Goal: Task Accomplishment & Management: Manage account settings

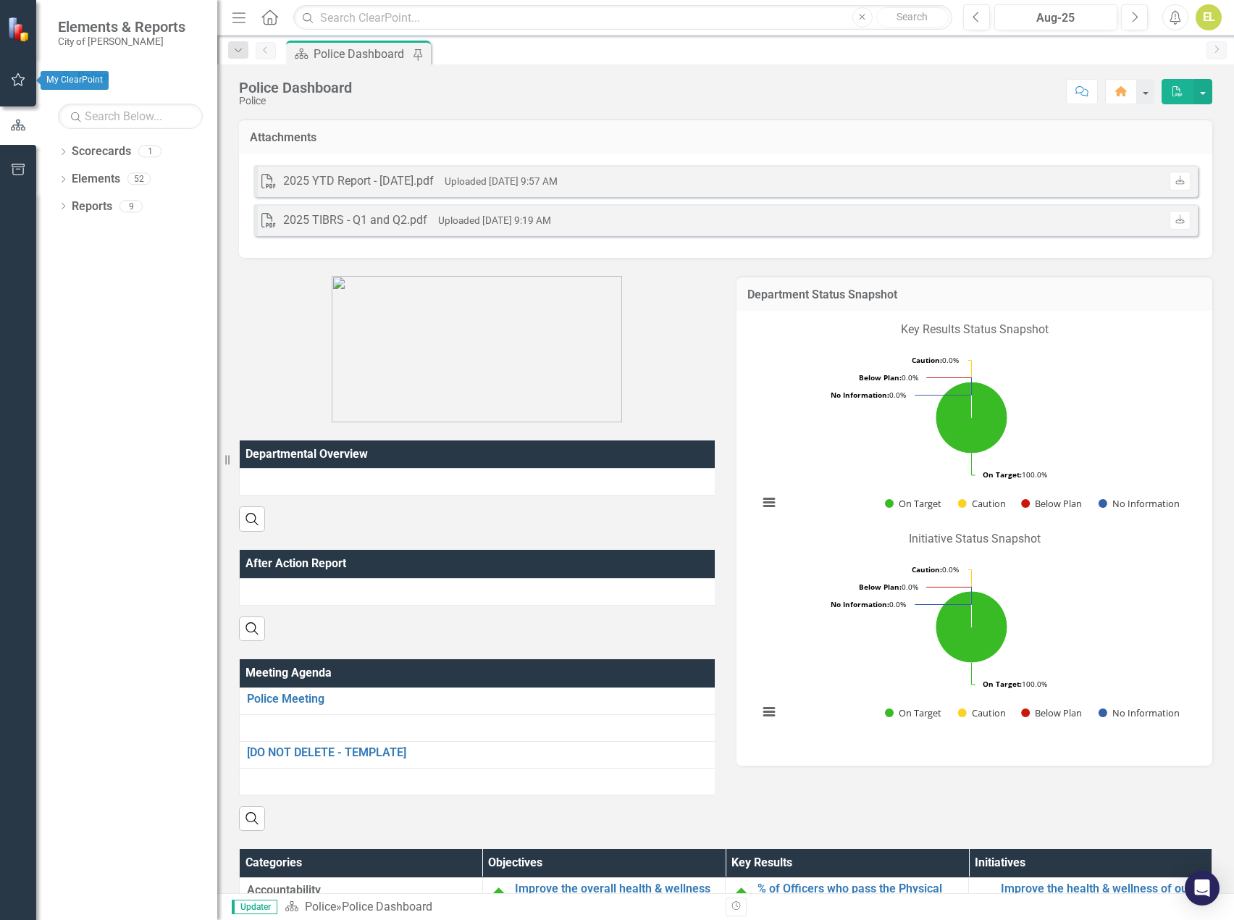
click at [20, 83] on icon "button" at bounding box center [18, 80] width 15 height 12
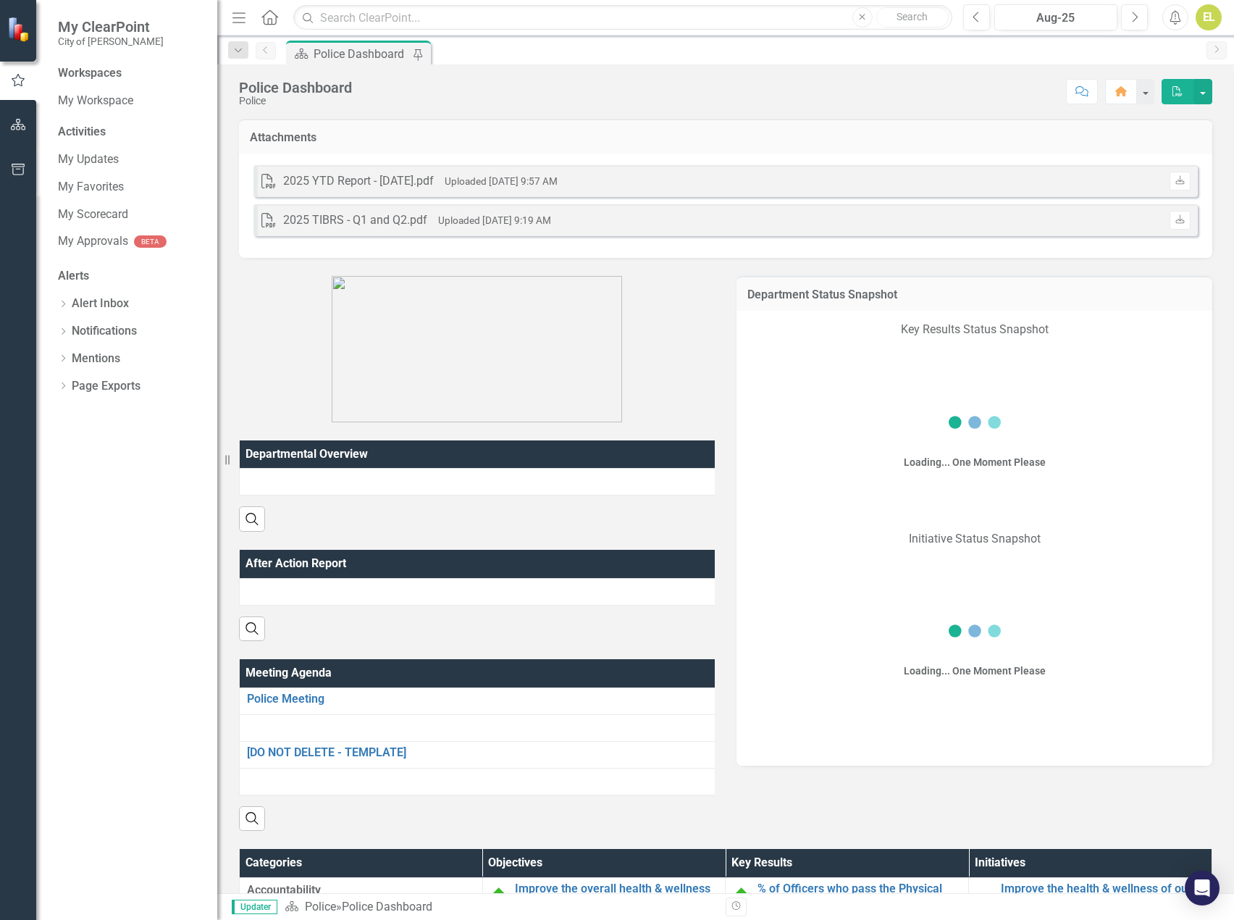
click at [101, 211] on div "Workspaces My Workspace Activities My Updates My Favorites My Scorecard My Appr…" at bounding box center [126, 492] width 181 height 854
click at [101, 212] on link "My Scorecard" at bounding box center [130, 214] width 145 height 17
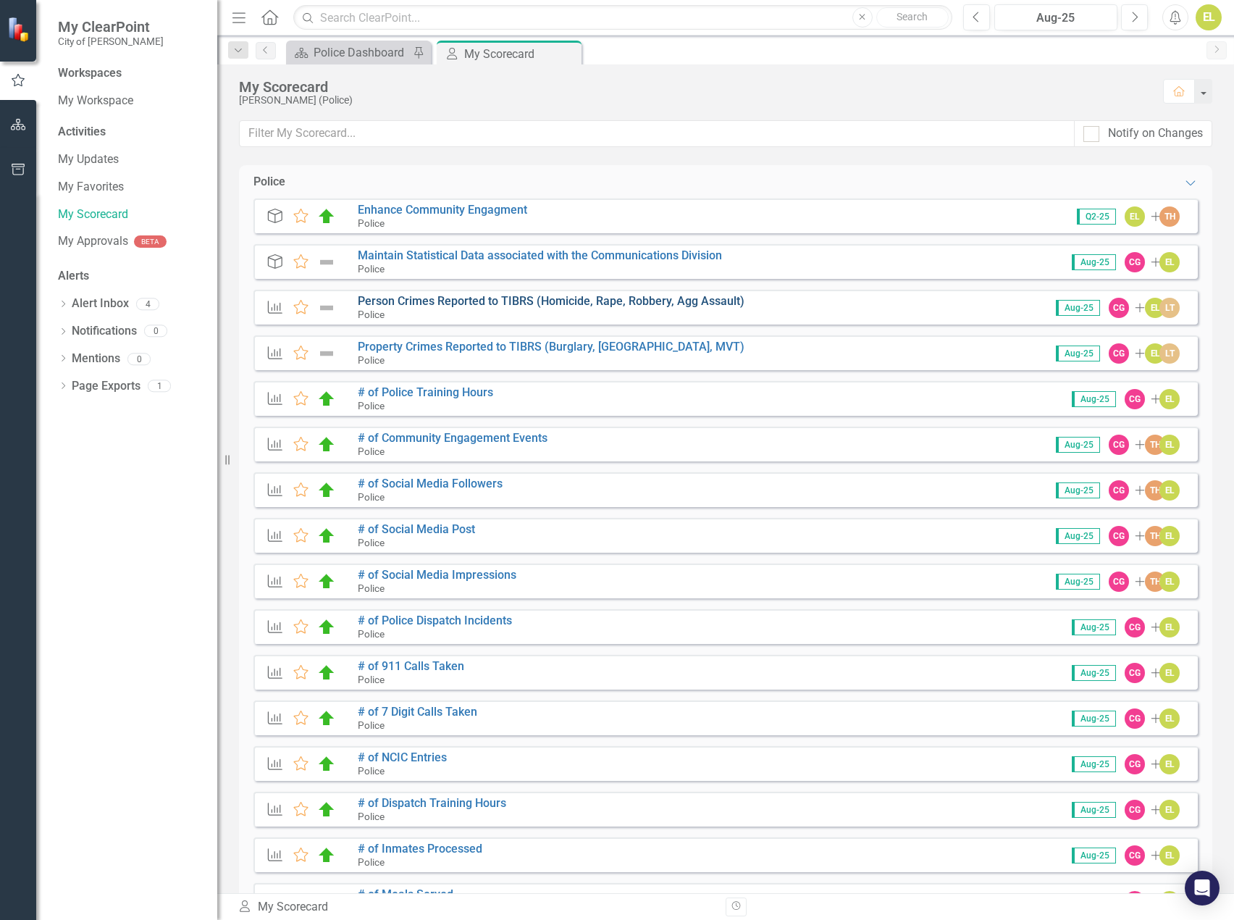
click at [592, 298] on link "Person Crimes Reported to TIBRS (Homicide, Rape, Robbery, Agg Assault)" at bounding box center [551, 301] width 387 height 14
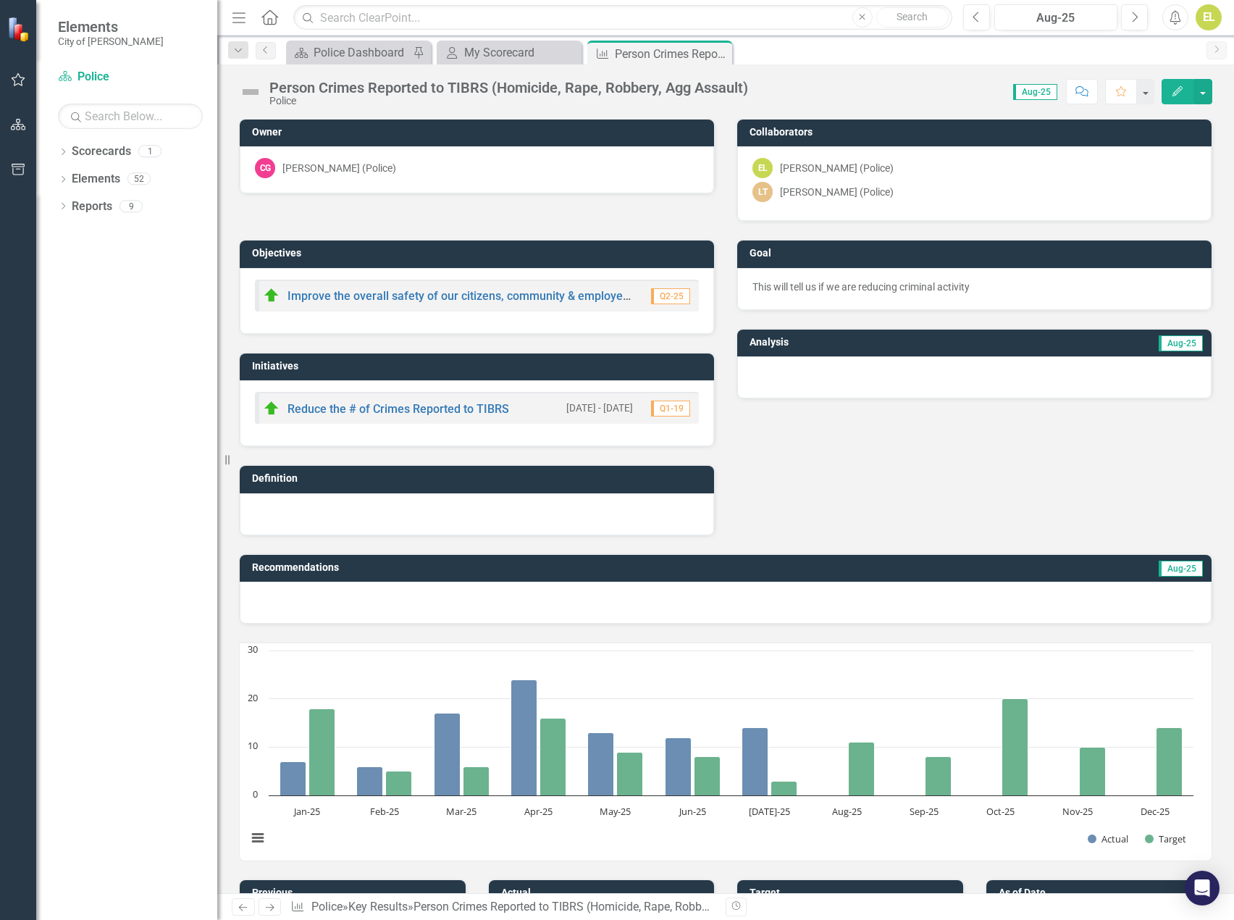
scroll to position [974, 0]
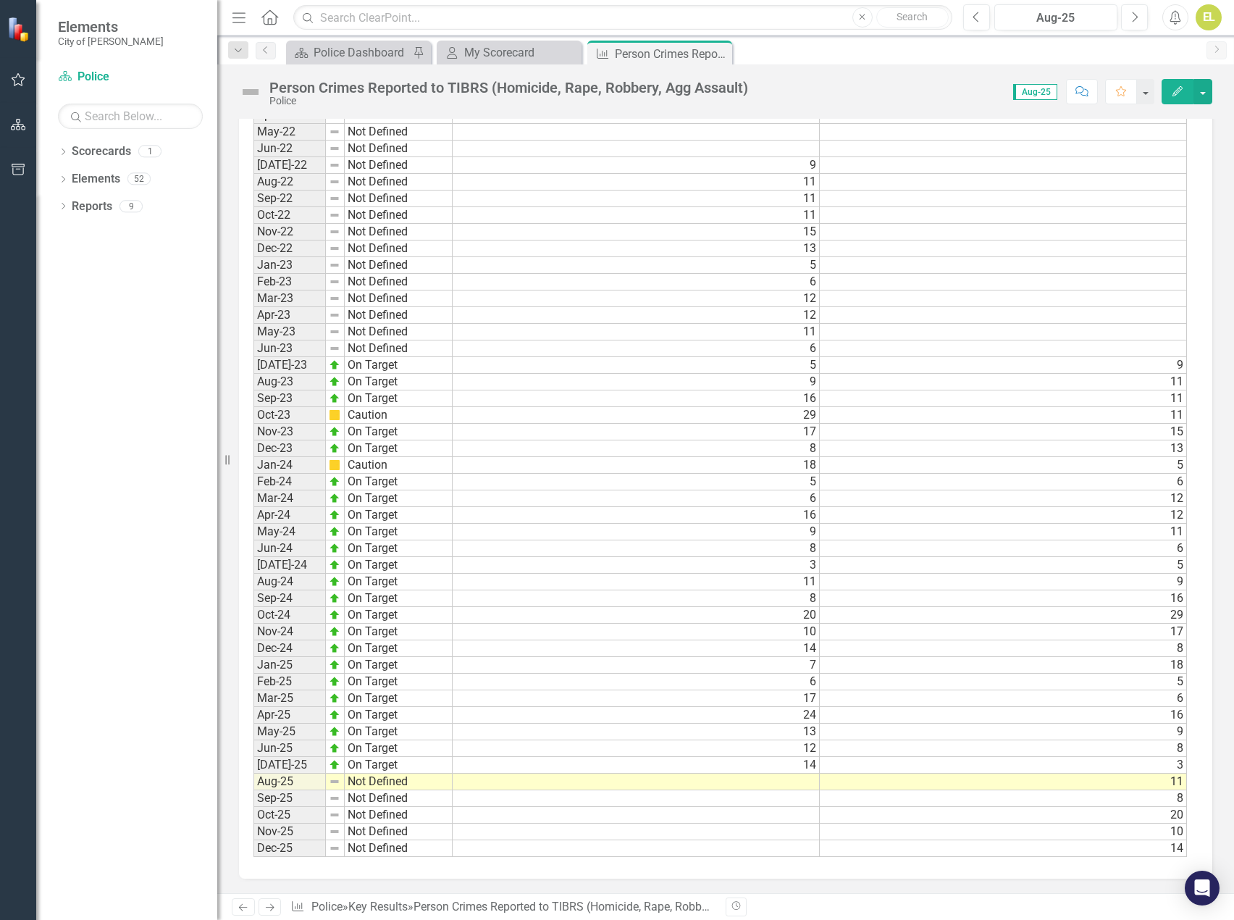
click at [802, 783] on td at bounding box center [636, 781] width 367 height 17
click at [807, 783] on td at bounding box center [636, 781] width 367 height 17
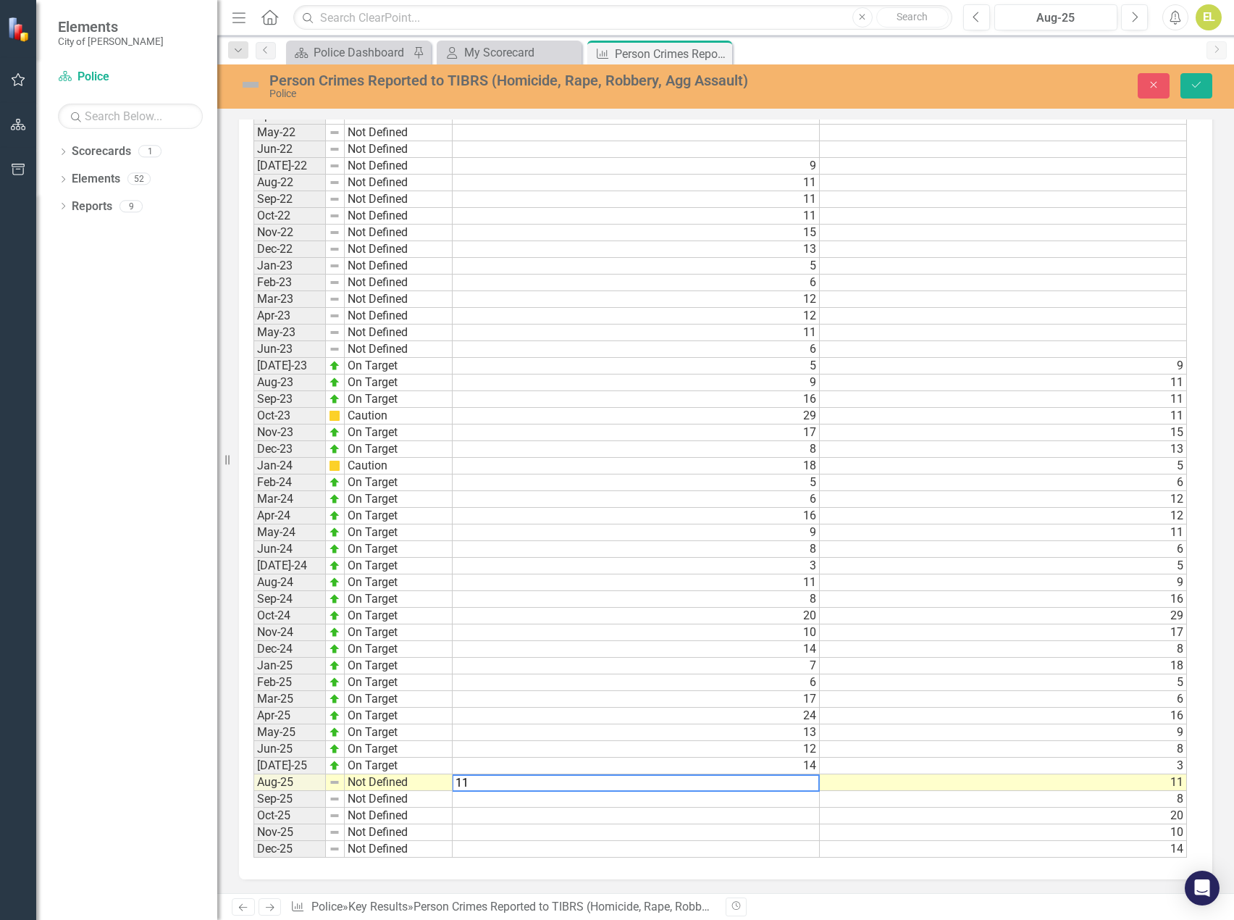
drag, startPoint x: 641, startPoint y: 308, endPoint x: 360, endPoint y: 107, distance: 345.6
click at [636, 306] on tbody "Jan-22 Not Defined Feb-22 Not Defined Mar-22 Not Defined Apr-22 Not Defined May…" at bounding box center [719, 457] width 933 height 800
type textarea "12"
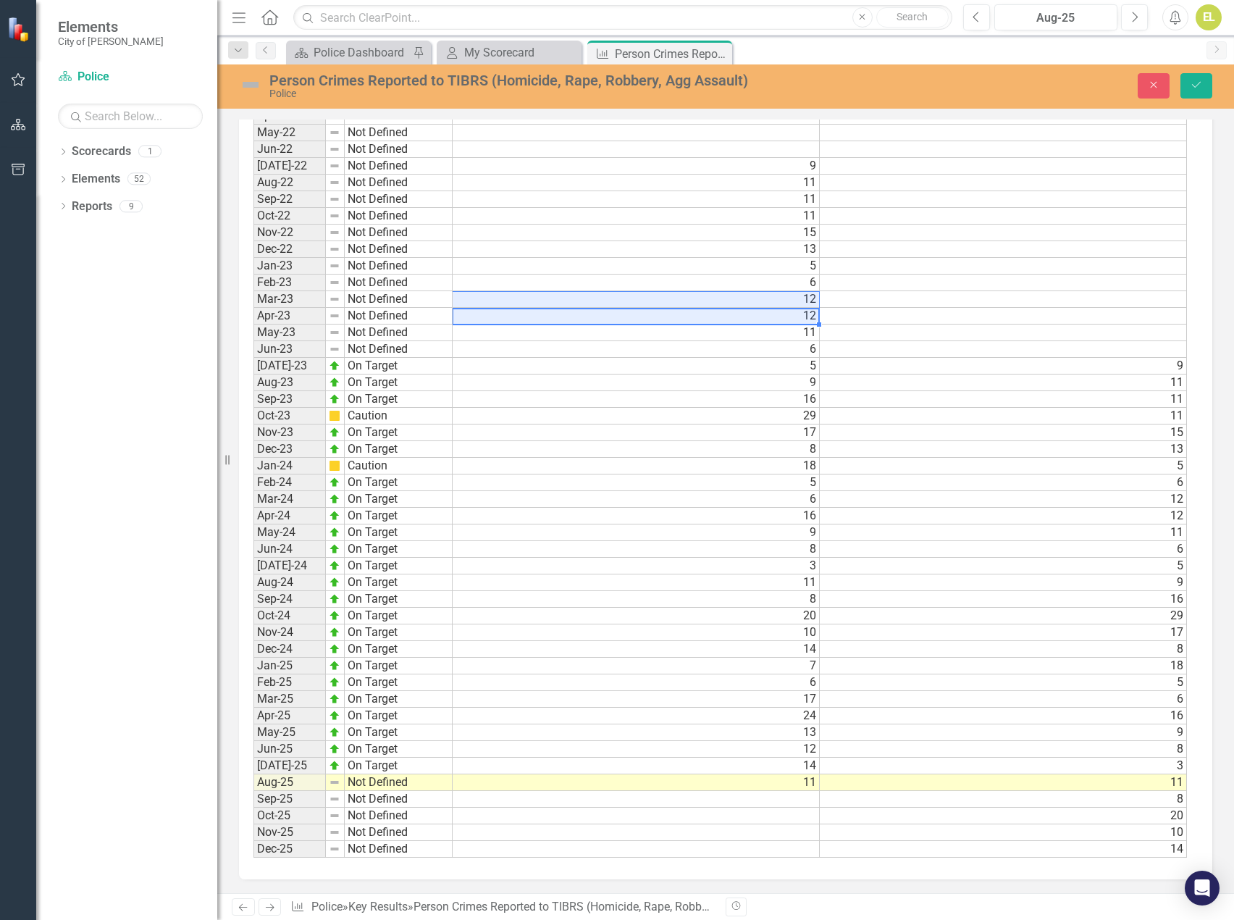
click at [250, 83] on img at bounding box center [250, 84] width 23 height 23
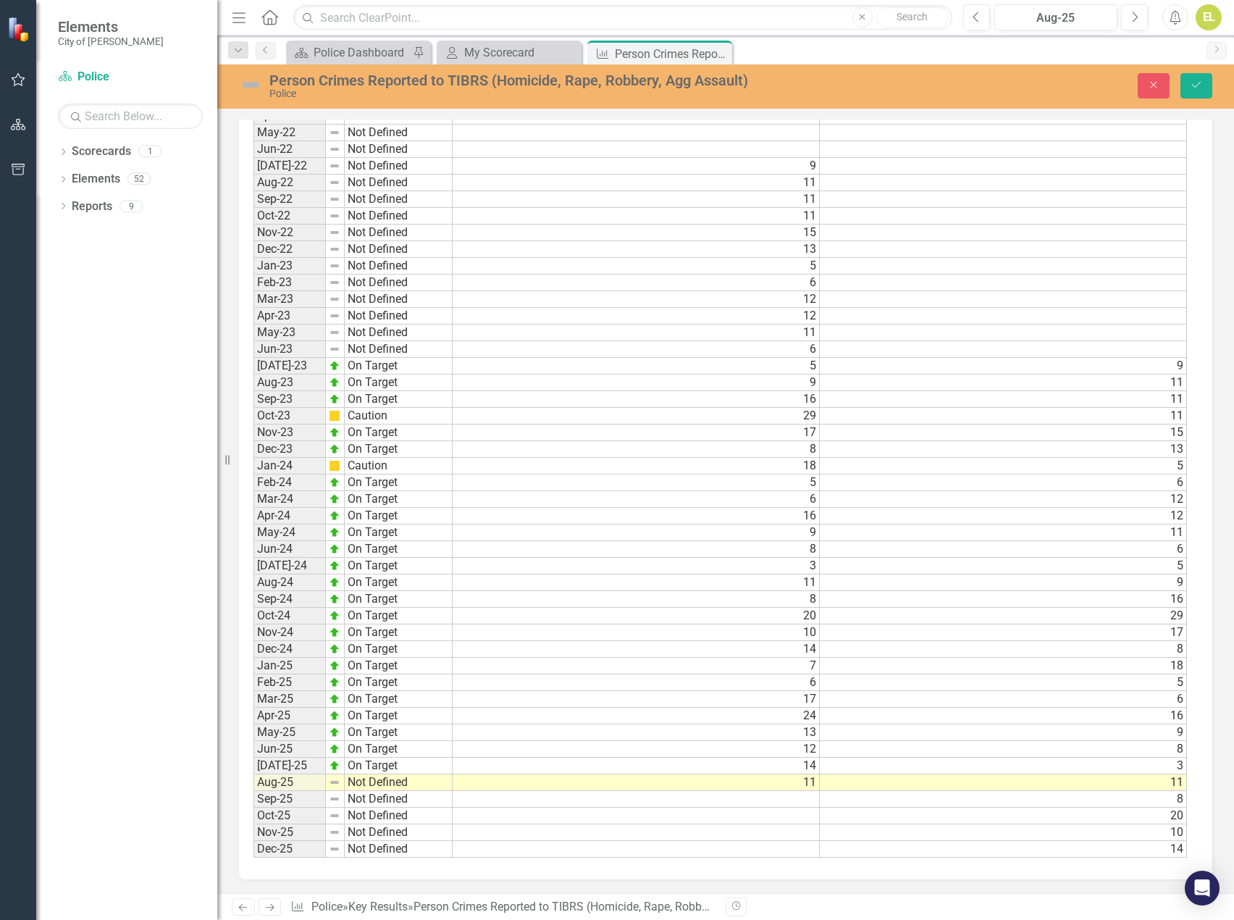
click at [250, 83] on img at bounding box center [250, 84] width 23 height 23
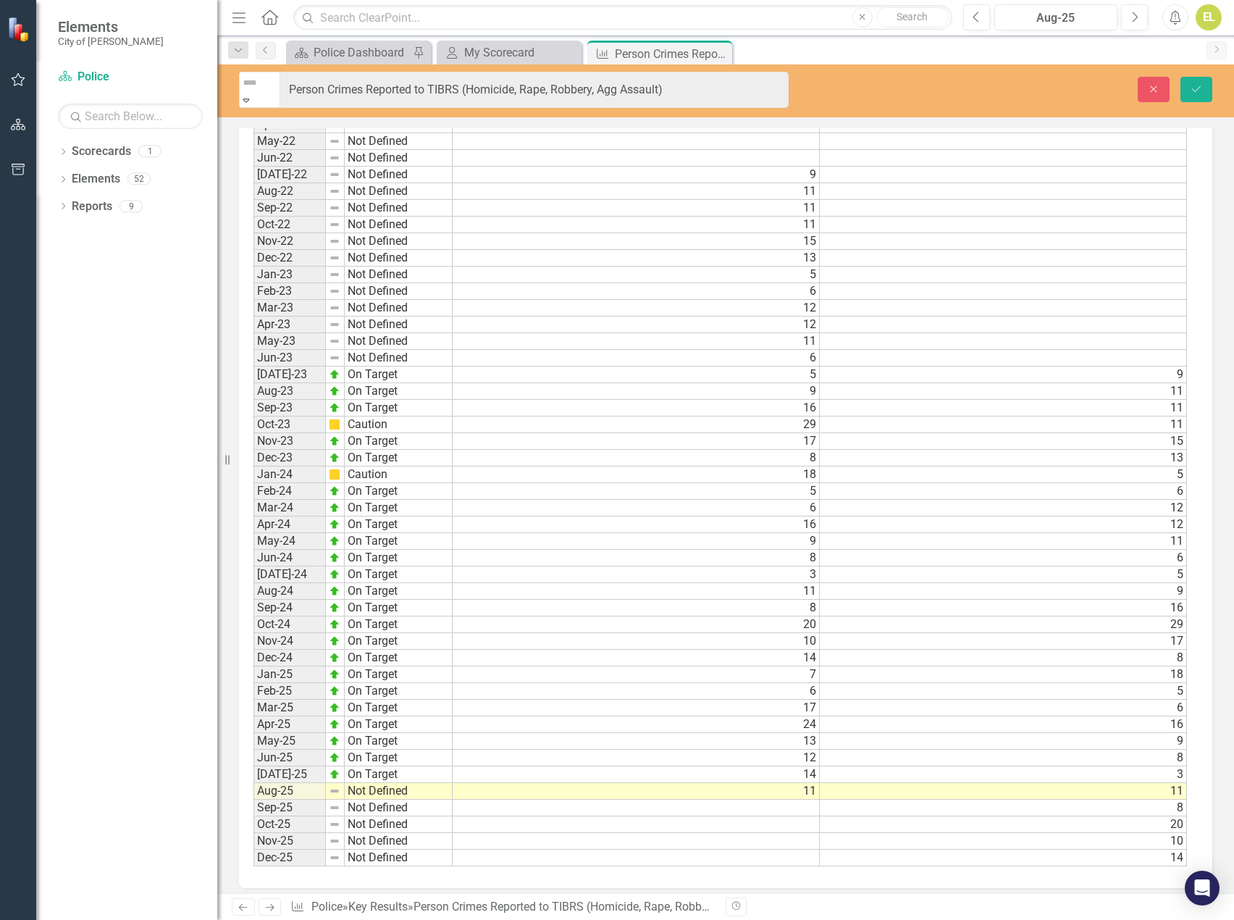
click at [253, 95] on icon "Expand" at bounding box center [246, 100] width 13 height 10
click at [384, 783] on td "Not Defined" at bounding box center [399, 791] width 108 height 17
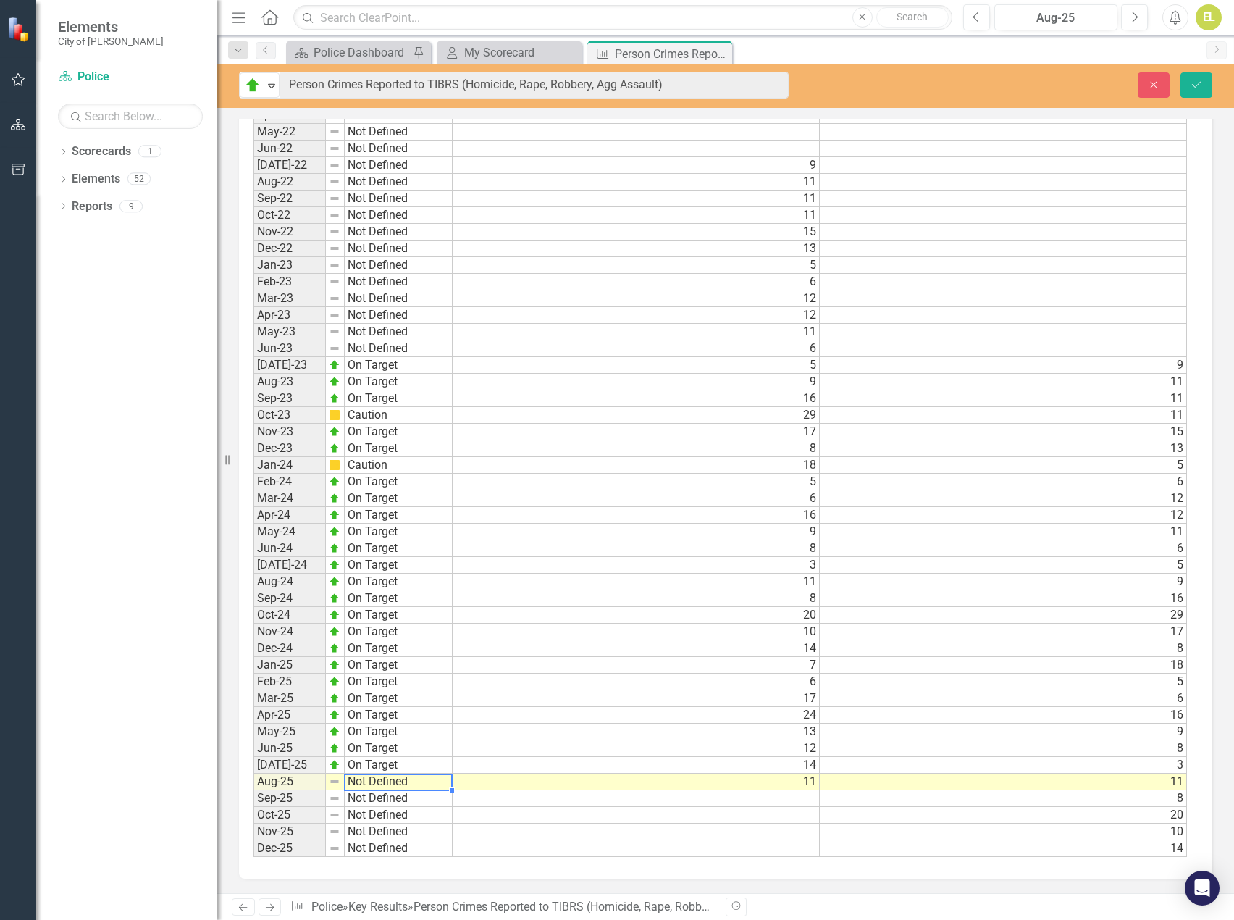
click at [384, 778] on td "Not Defined" at bounding box center [399, 781] width 108 height 17
click at [384, 713] on div "Period Status Actual Target Jan-22 Not Defined Feb-22 Not Defined Mar-22 Not De…" at bounding box center [719, 449] width 933 height 818
click at [1197, 75] on button "Save" at bounding box center [1196, 84] width 32 height 25
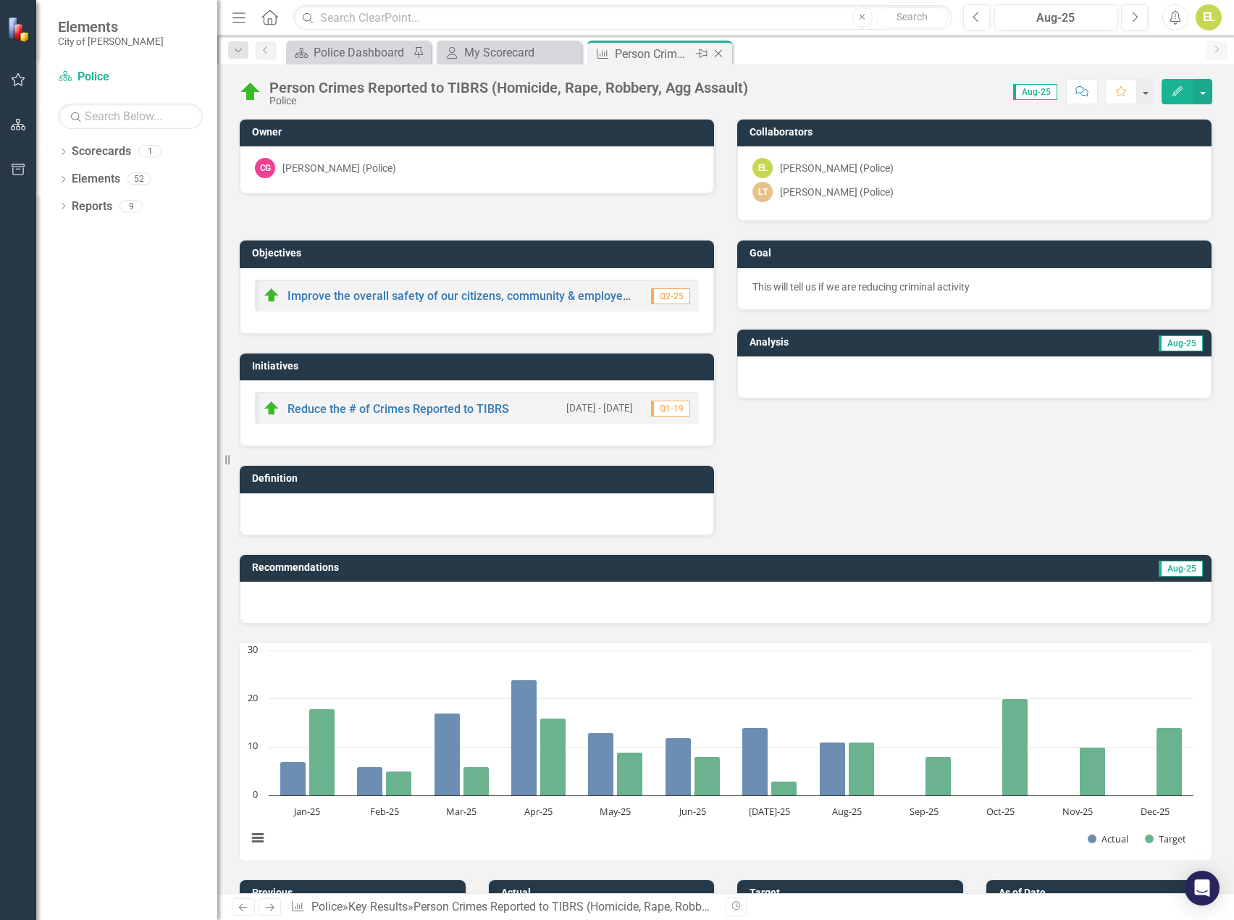
click at [720, 53] on icon "Close" at bounding box center [718, 54] width 14 height 12
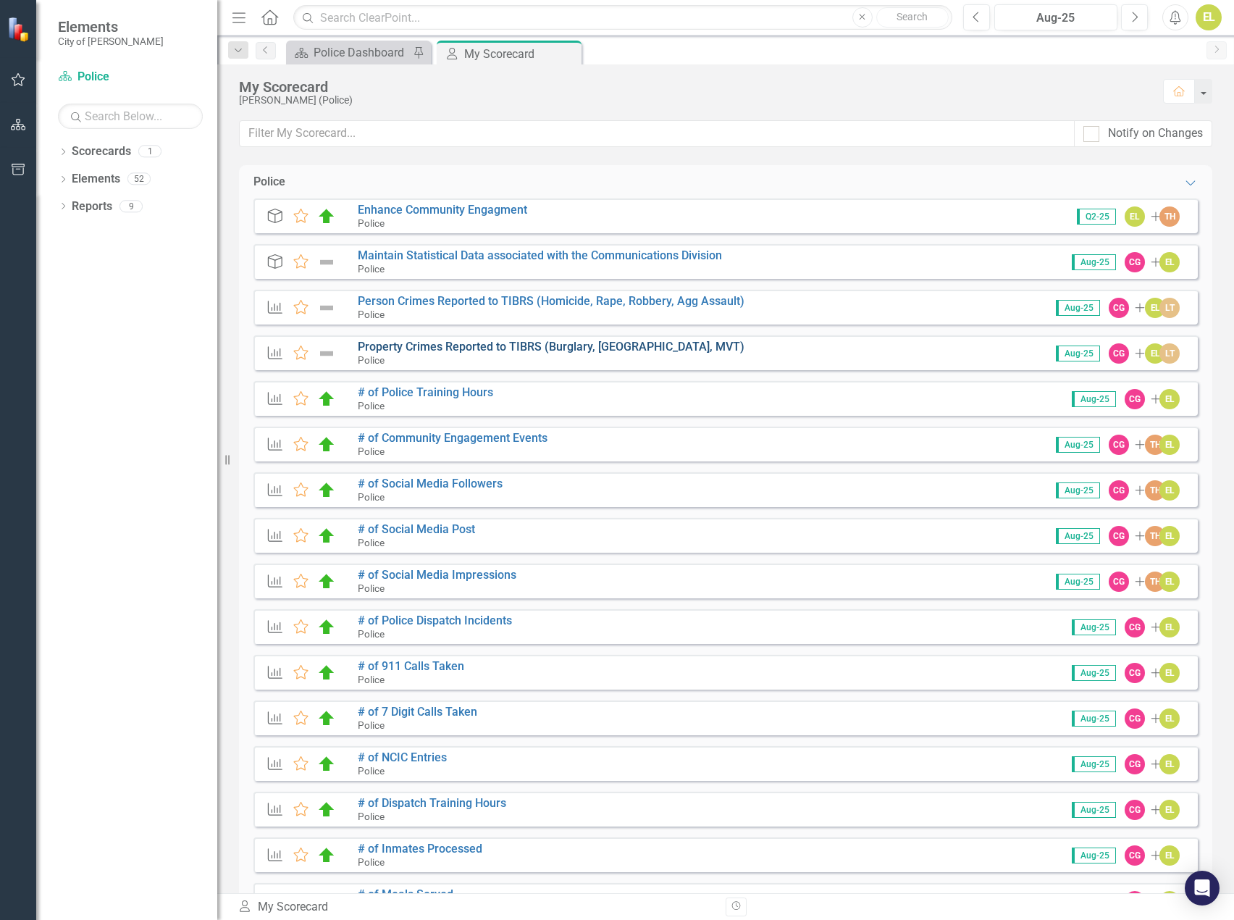
click at [446, 344] on link "Property Crimes Reported to TIBRS (Burglary, [GEOGRAPHIC_DATA], MVT)" at bounding box center [551, 347] width 387 height 14
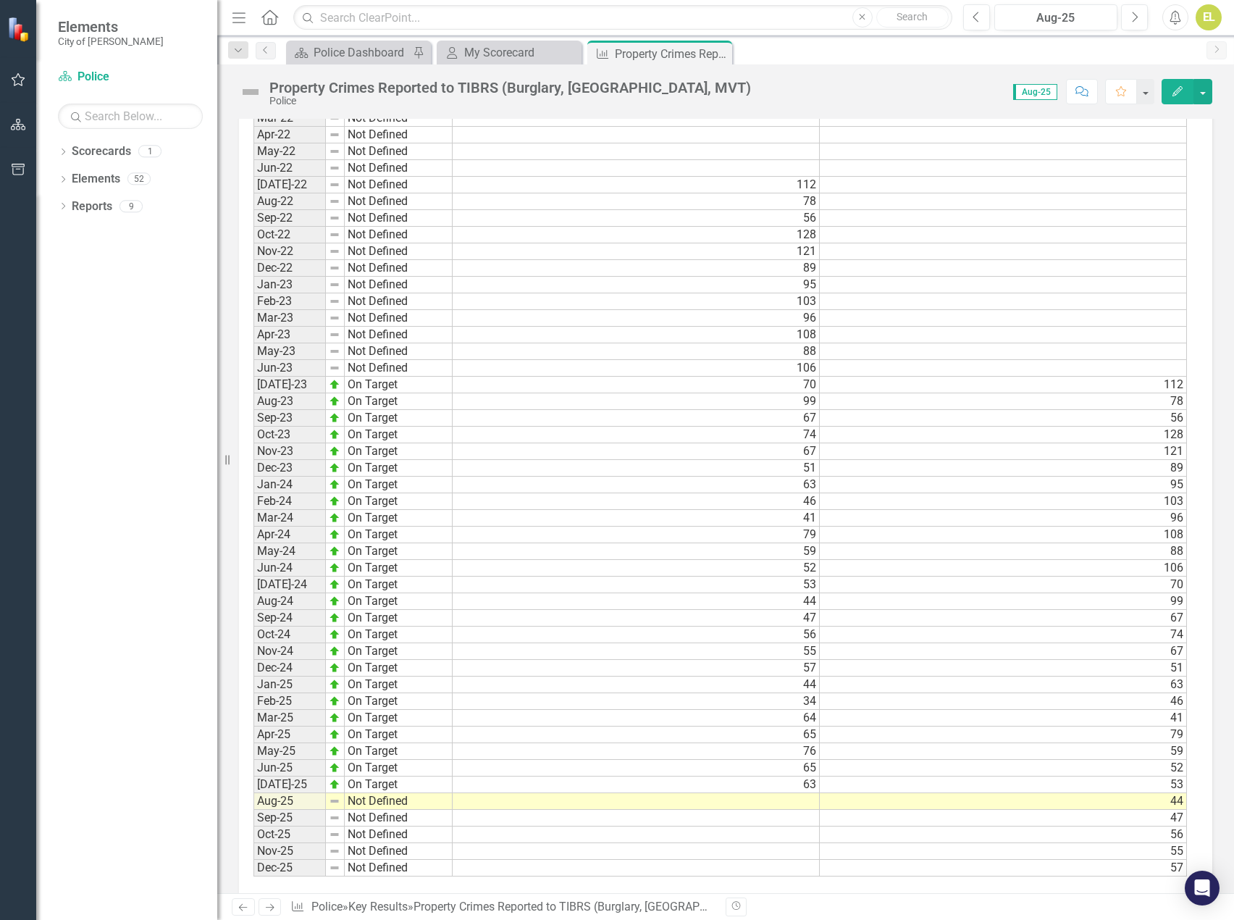
scroll to position [974, 0]
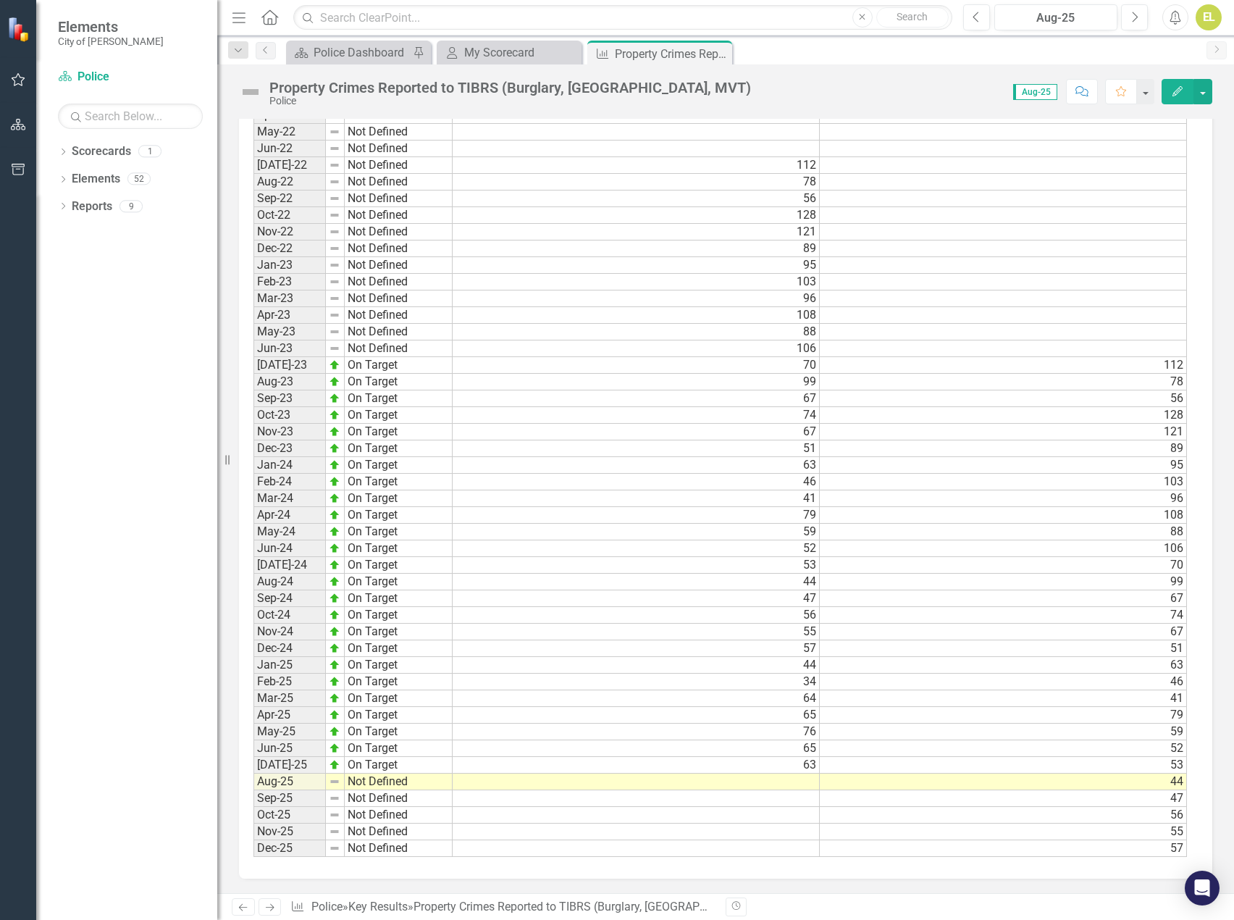
click at [807, 787] on td at bounding box center [636, 781] width 367 height 17
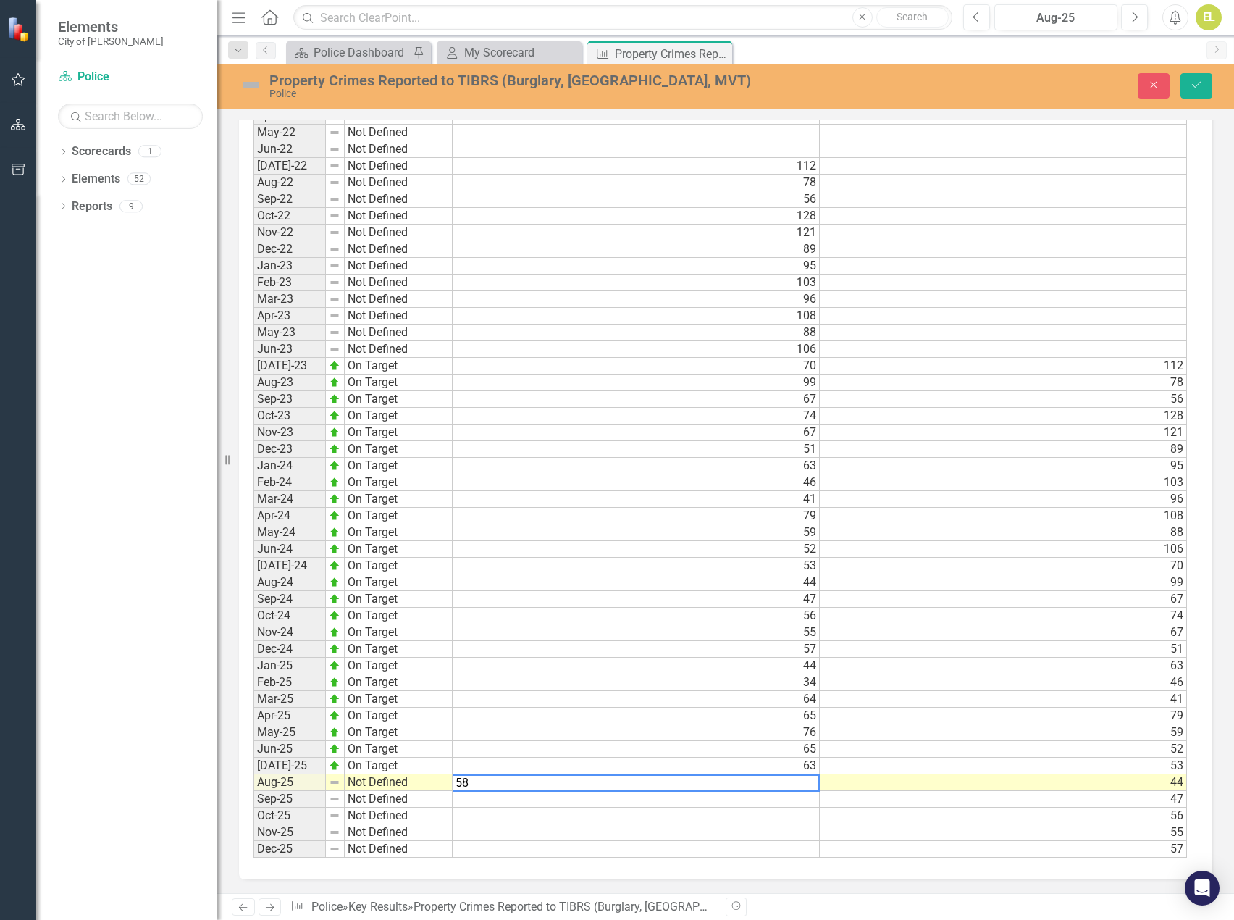
type textarea "58"
click at [378, 778] on td "Not Defined" at bounding box center [399, 782] width 108 height 17
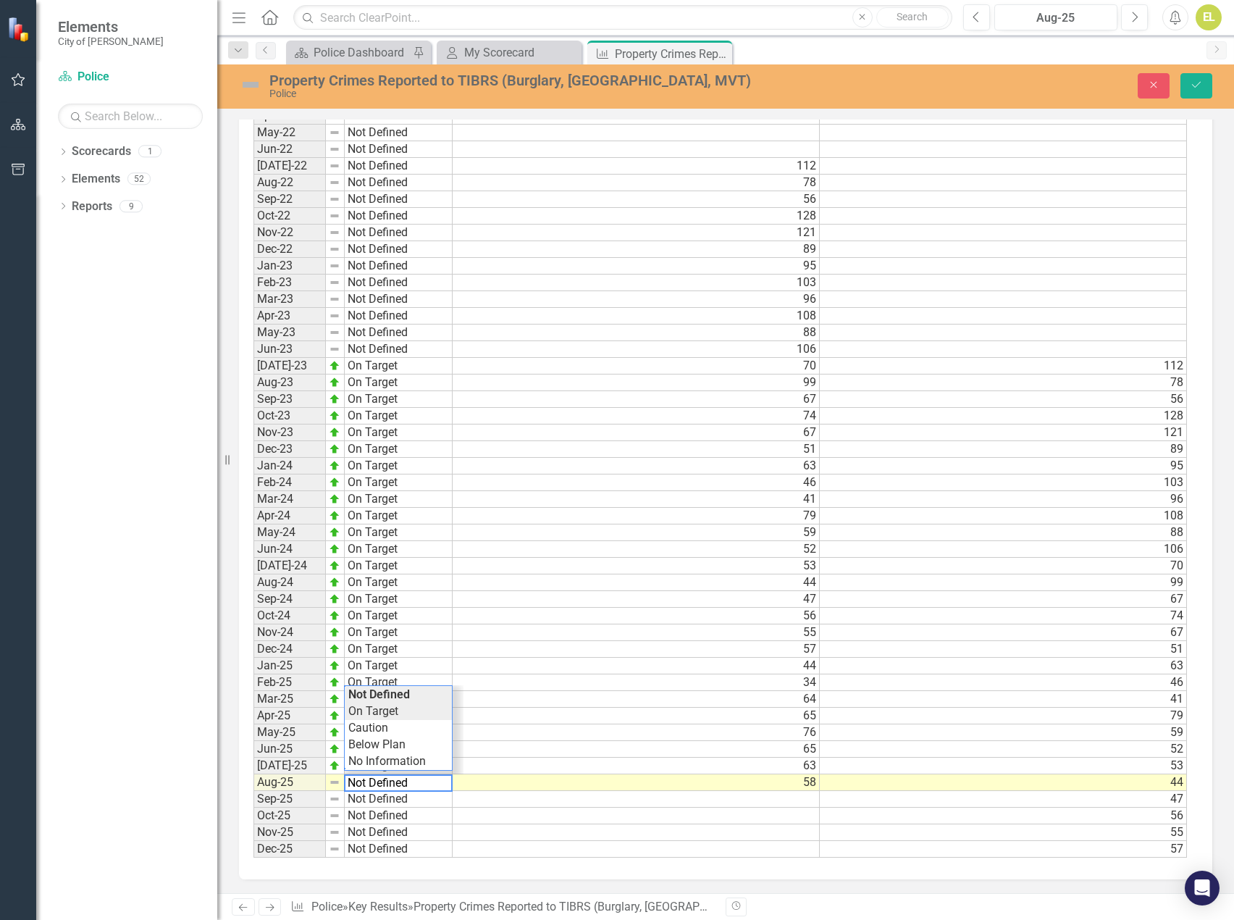
click at [378, 710] on div "Period Status Actual Target Jan-22 Not Defined Feb-22 Not Defined Mar-22 Not De…" at bounding box center [719, 450] width 933 height 818
click at [245, 85] on img at bounding box center [250, 84] width 23 height 23
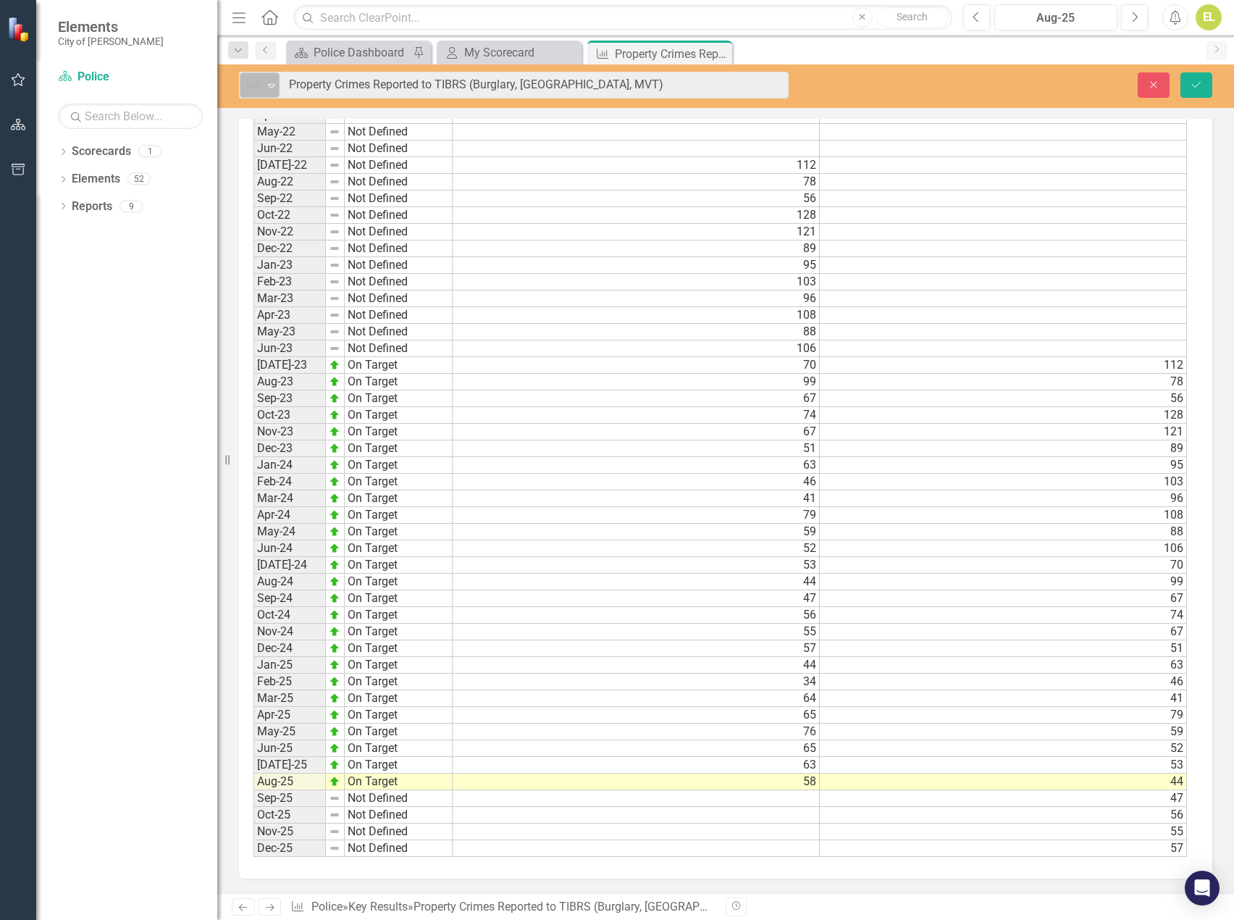
drag, startPoint x: 271, startPoint y: 84, endPoint x: 278, endPoint y: 97, distance: 14.9
click at [272, 84] on icon at bounding box center [271, 86] width 7 height 4
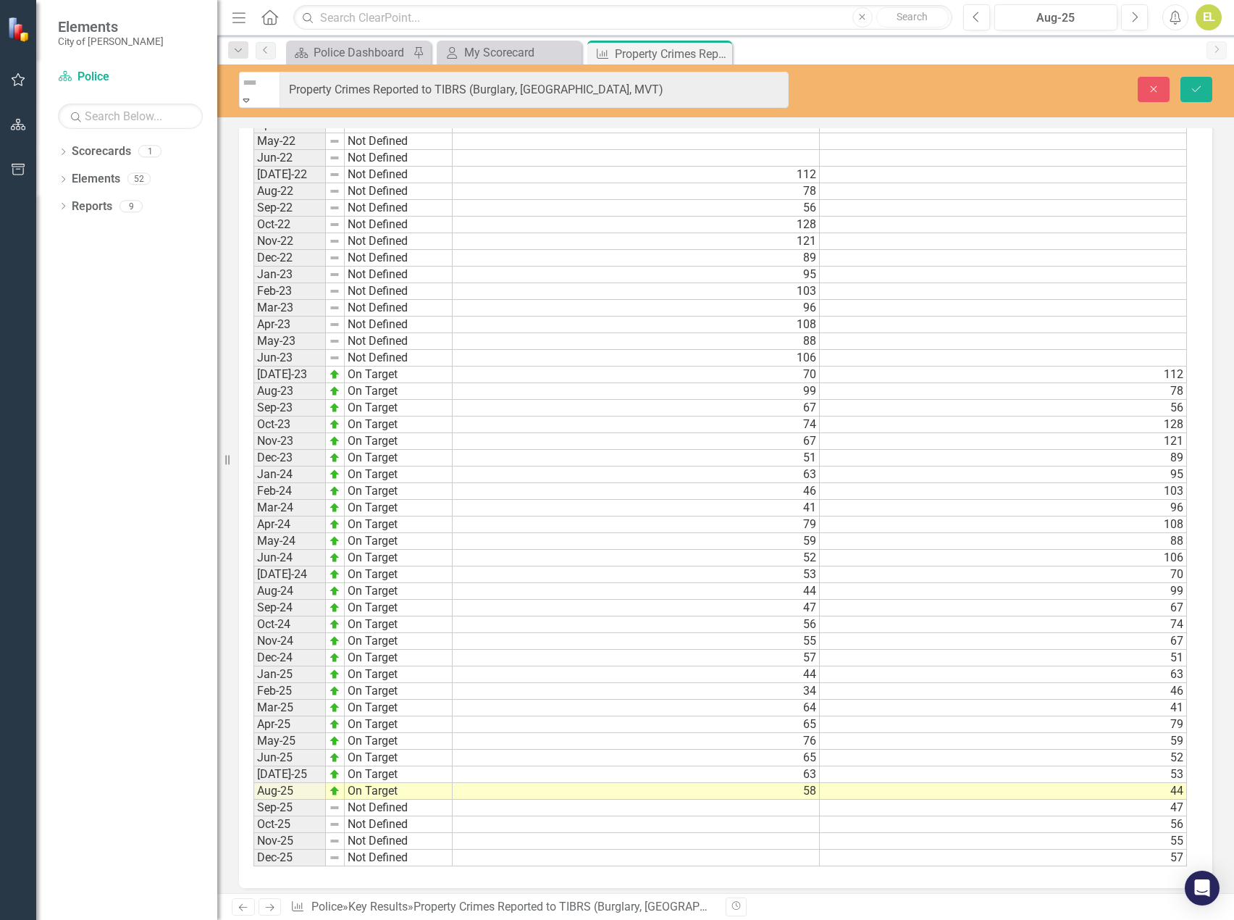
click at [1199, 88] on icon "Save" at bounding box center [1196, 89] width 13 height 10
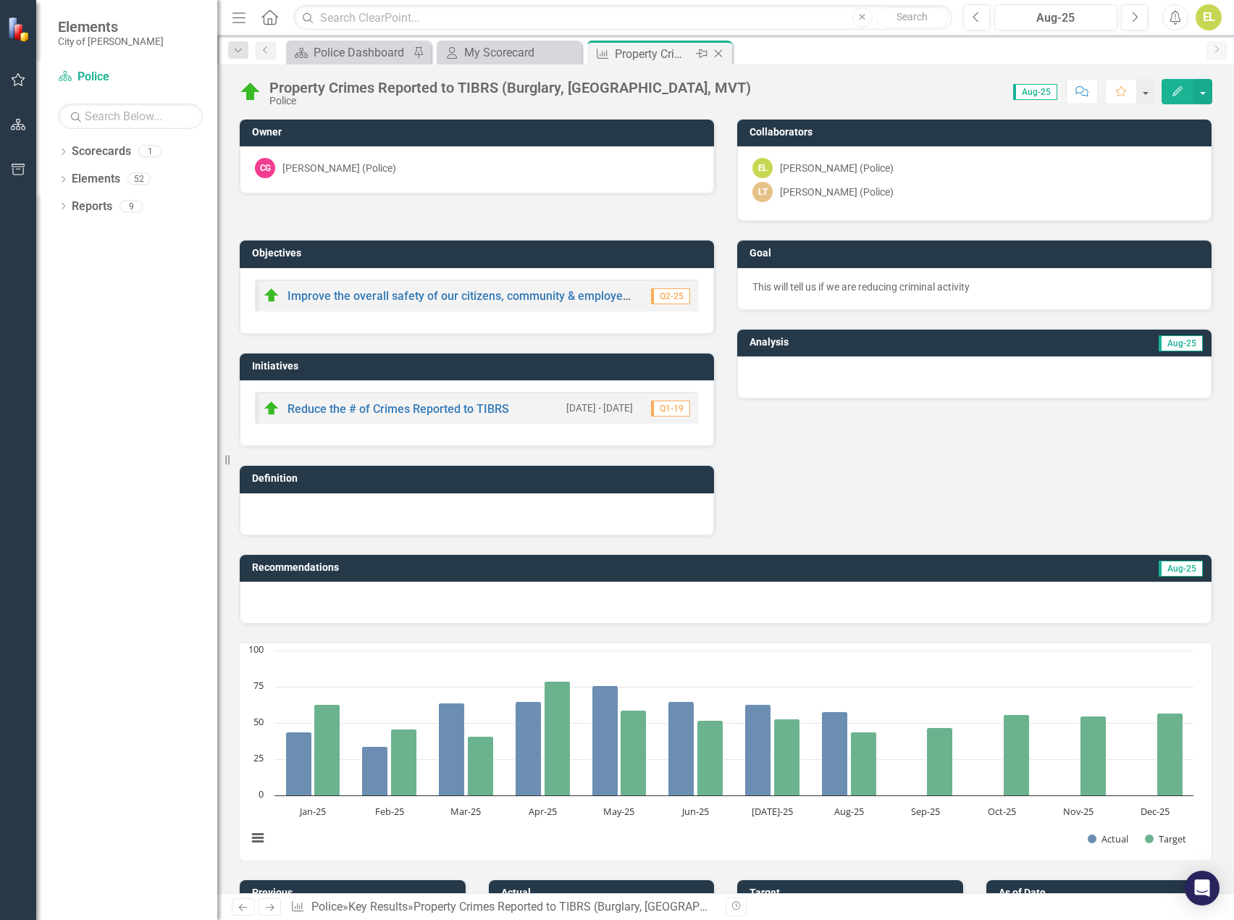
click at [720, 54] on icon "Close" at bounding box center [718, 54] width 14 height 12
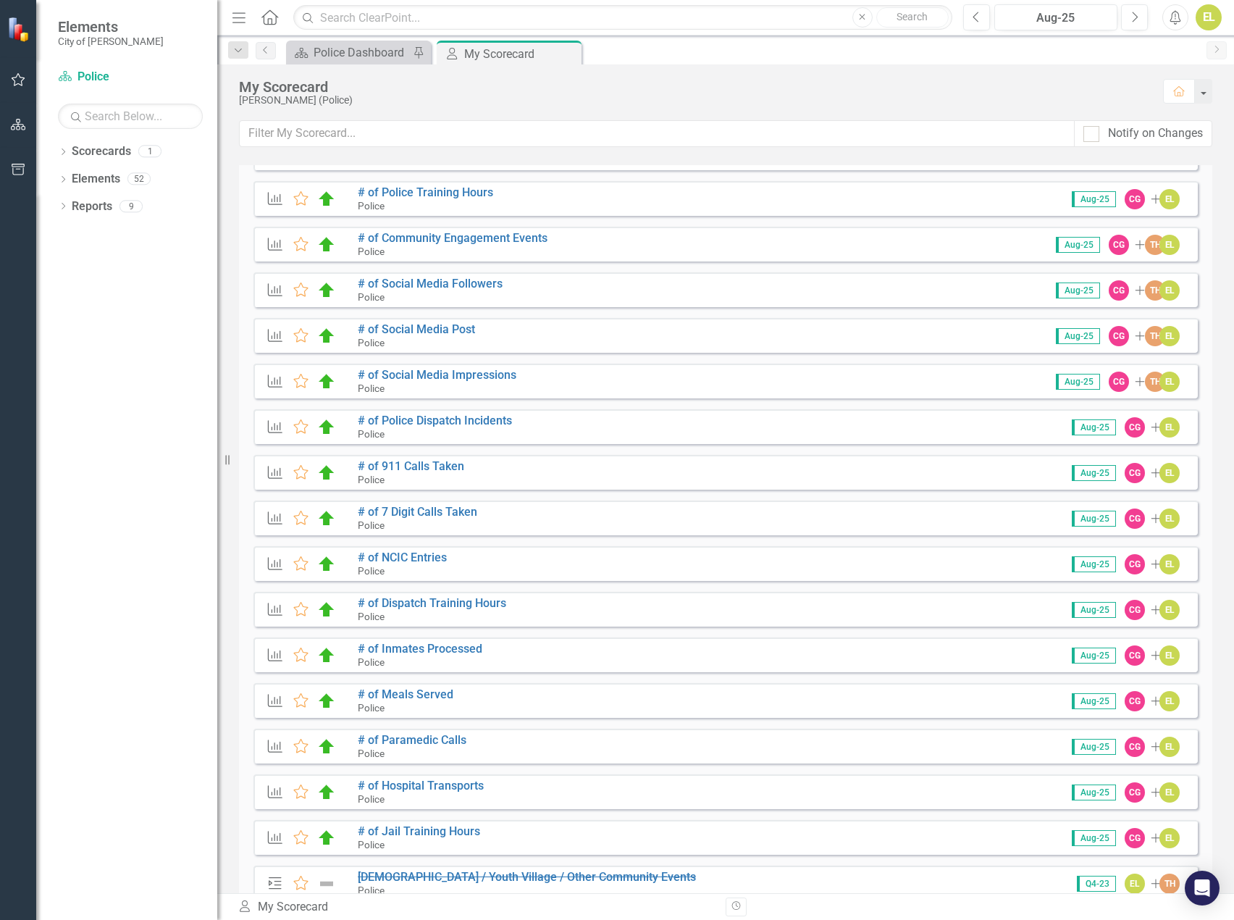
scroll to position [217, 0]
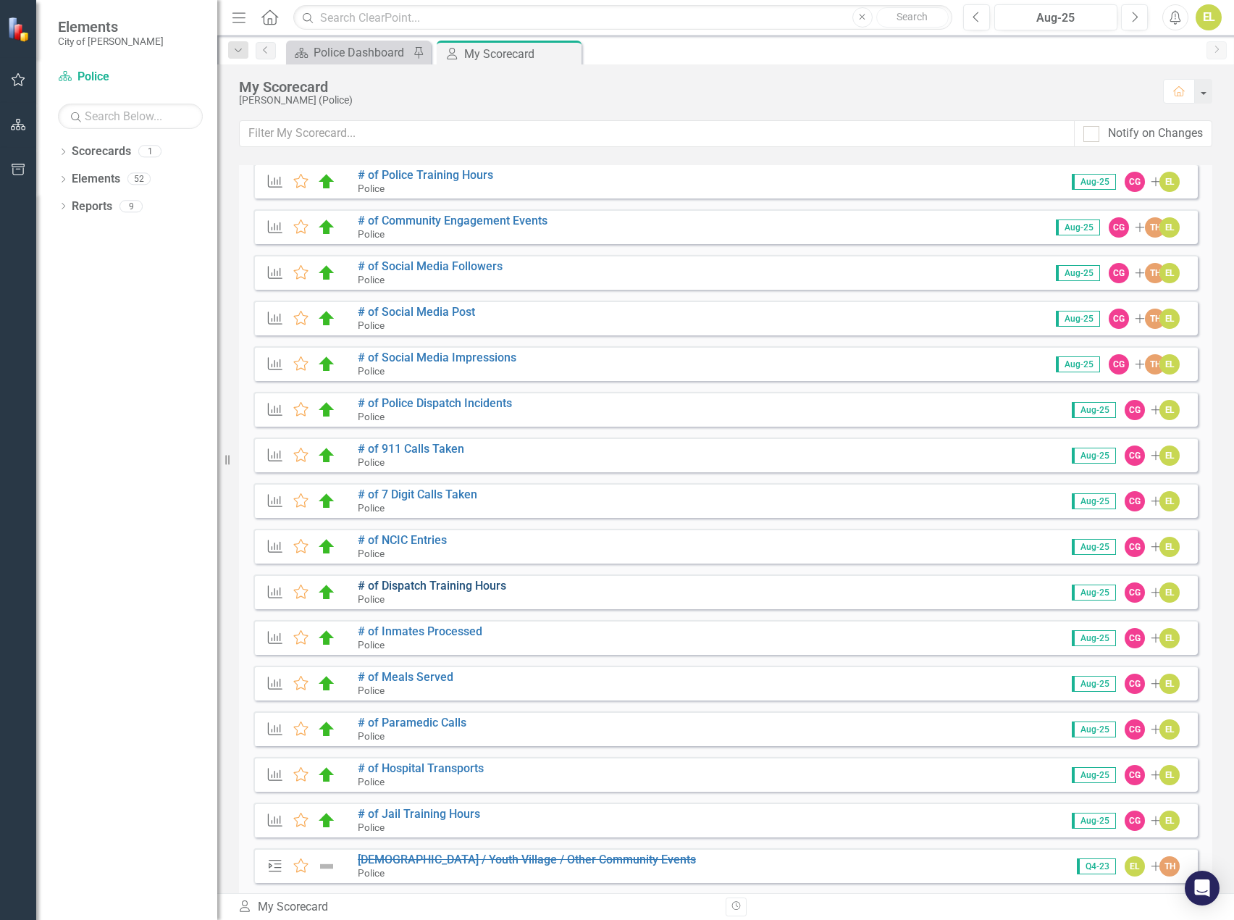
click at [444, 585] on link "# of Dispatch Training Hours" at bounding box center [432, 586] width 148 height 14
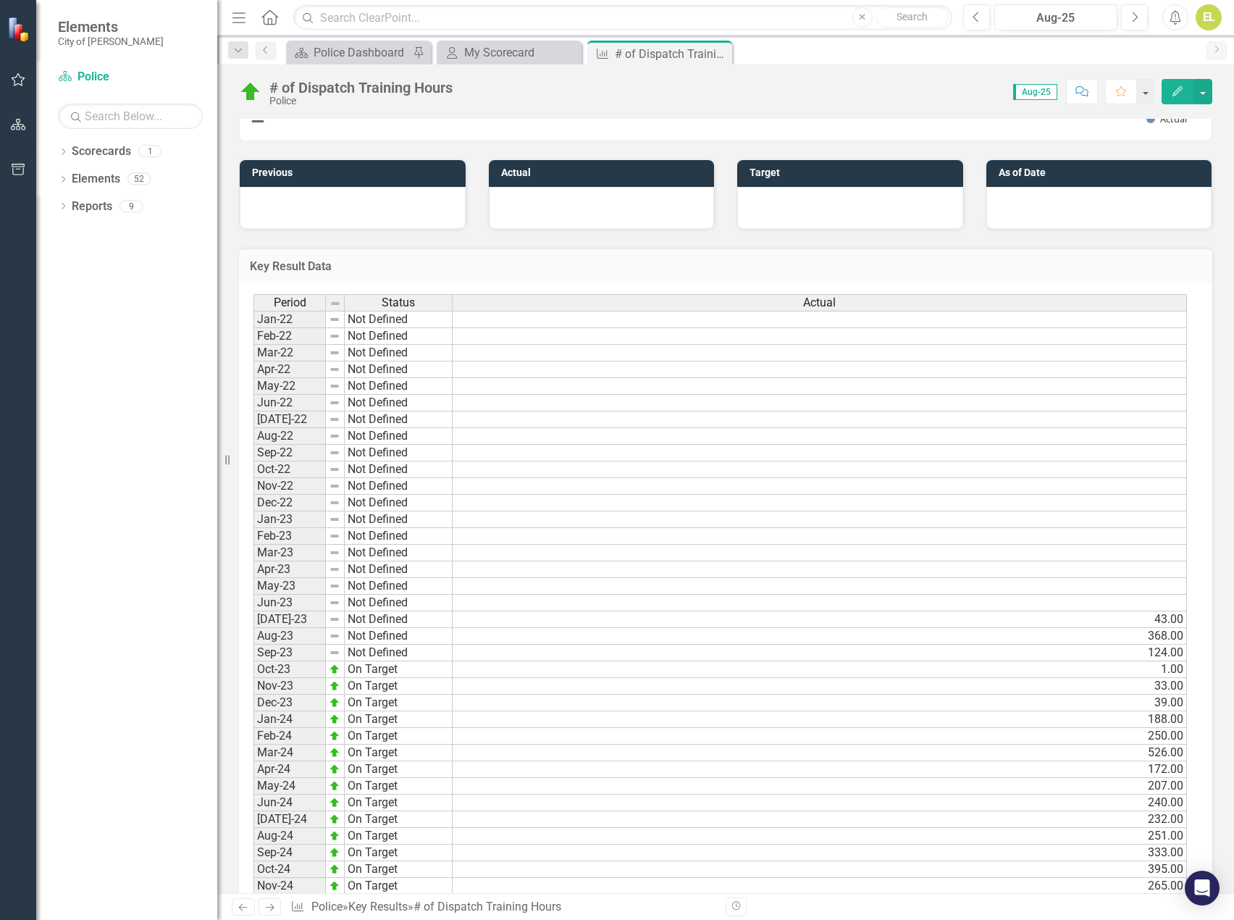
scroll to position [926, 0]
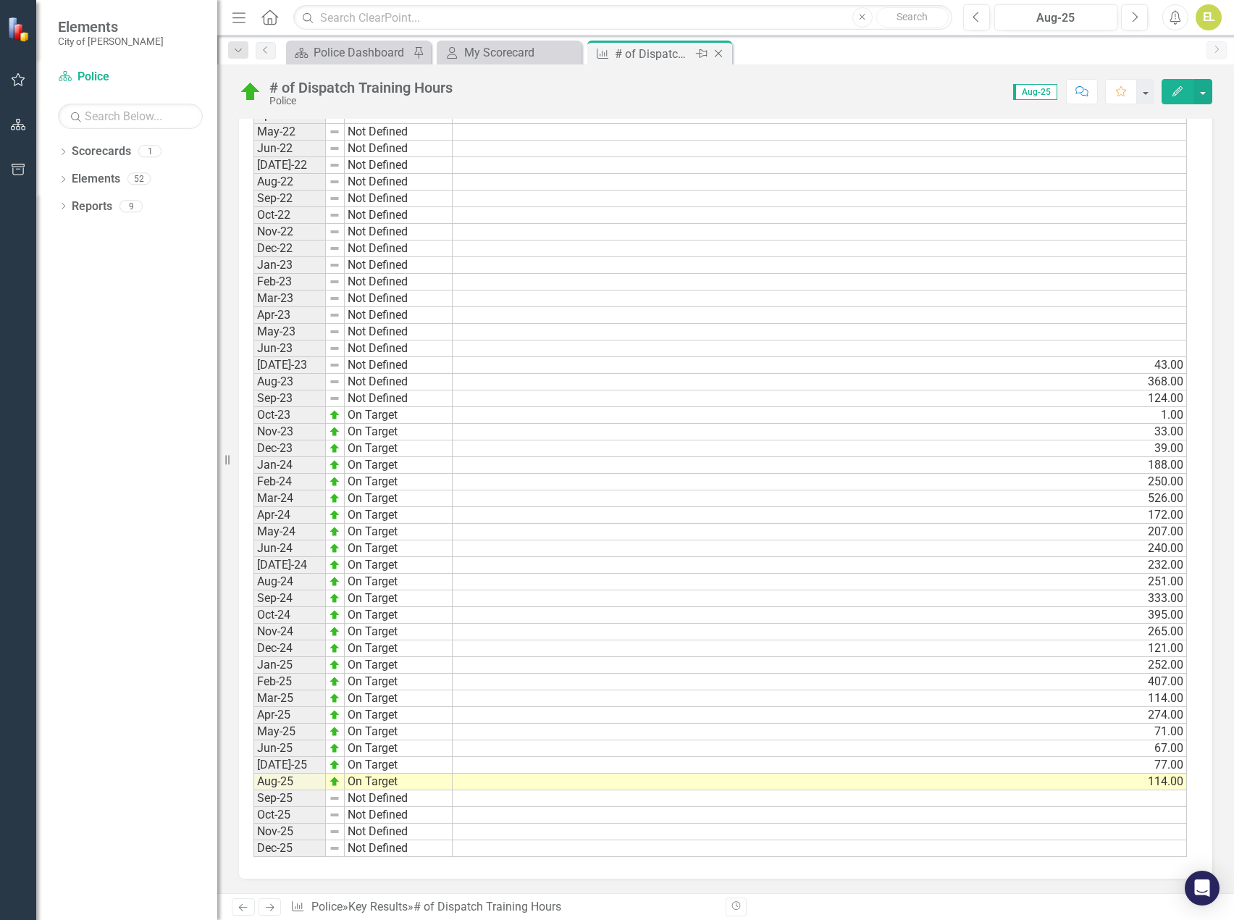
click at [719, 54] on icon at bounding box center [719, 54] width 8 height 8
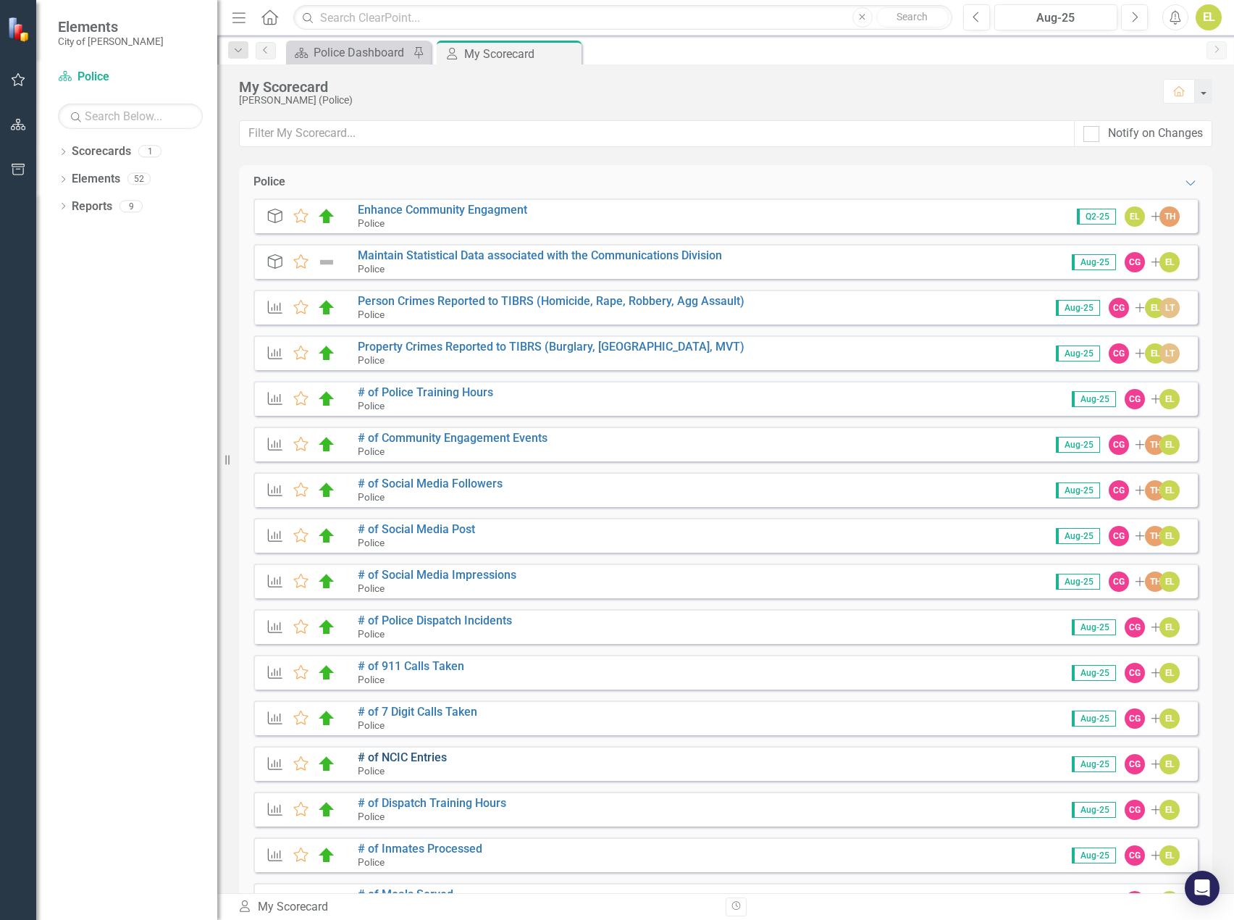
click at [420, 758] on link "# of NCIC Entries" at bounding box center [402, 757] width 89 height 14
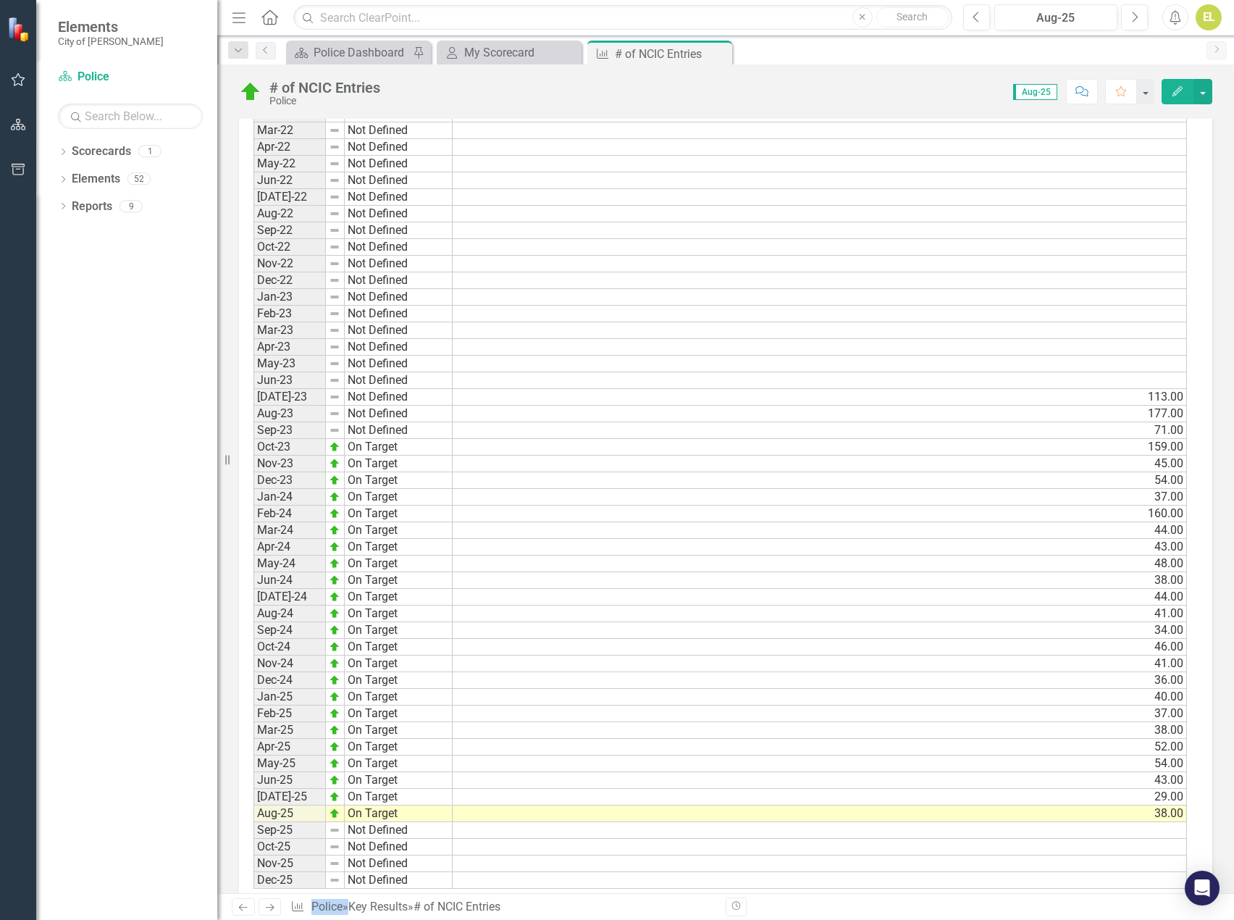
scroll to position [926, 0]
